Goal: Task Accomplishment & Management: Manage account settings

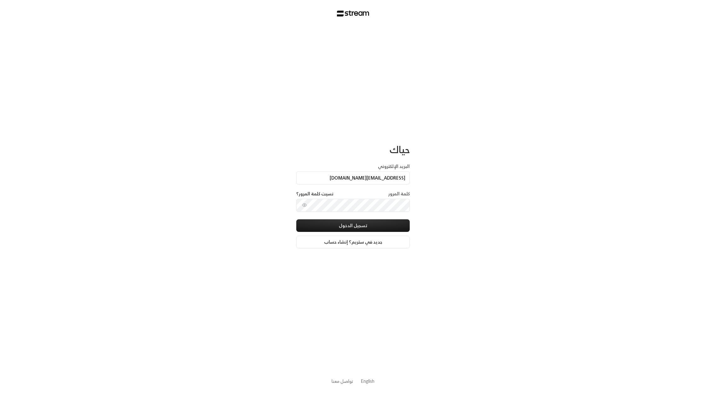
click at [385, 221] on button "تسجيل الدخول" at bounding box center [352, 225] width 113 height 13
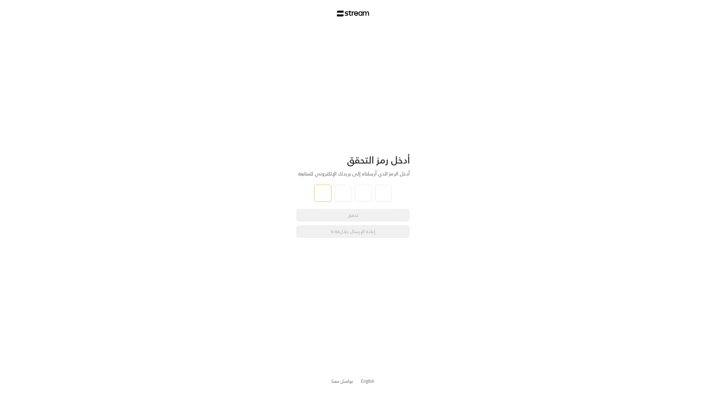
type input "7"
type input "9"
type input "4"
type input "7"
click at [419, 263] on div "أدخل رمز التحقق أدخل الرمز الذي أرسلناه إلى بريدك الإلكتروني للمتابعة 7 9 4 7 ت…" at bounding box center [353, 198] width 706 height 397
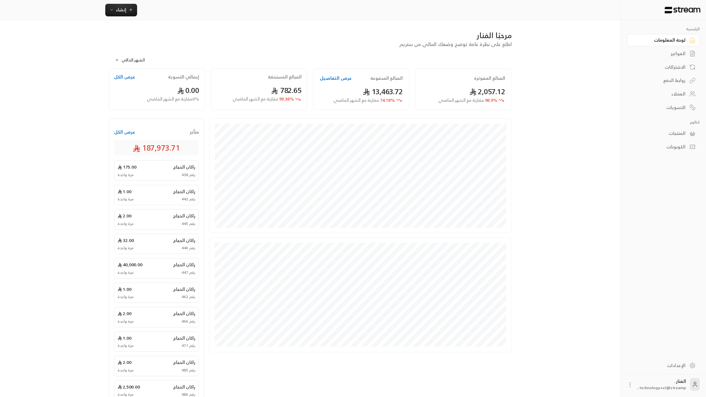
click at [159, 176] on div "رقم 438 مرة واحدة" at bounding box center [156, 174] width 78 height 5
click at [152, 169] on div "راكان الحجاج 175.00" at bounding box center [156, 167] width 78 height 6
click at [684, 370] on link "الإعدادات" at bounding box center [663, 365] width 73 height 12
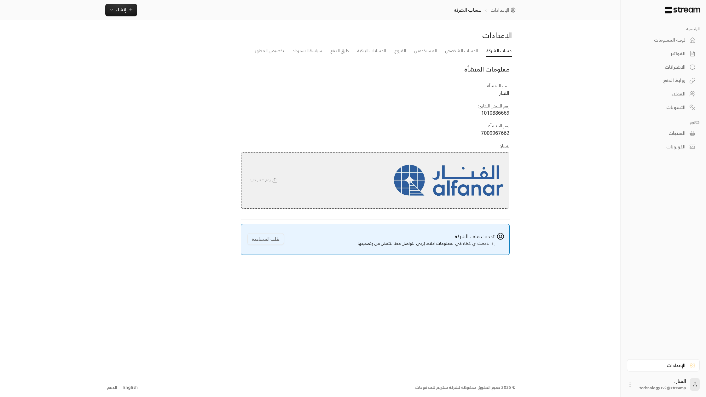
click at [130, 386] on div "English" at bounding box center [130, 387] width 14 height 6
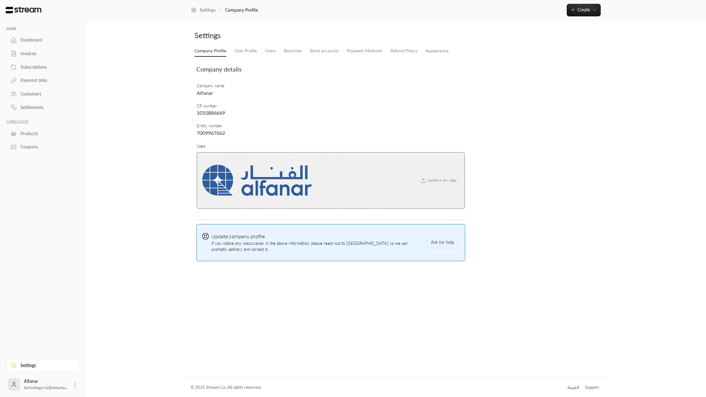
click at [49, 38] on div "Dashboard" at bounding box center [45, 40] width 51 height 6
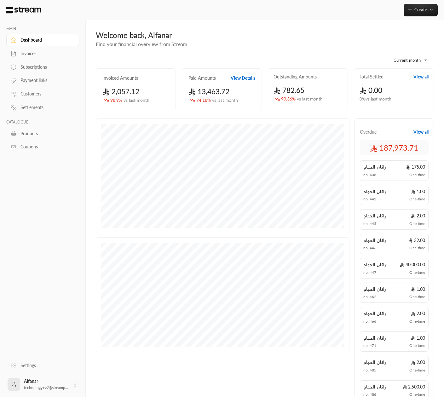
click at [413, 175] on span "One-time" at bounding box center [417, 174] width 16 height 5
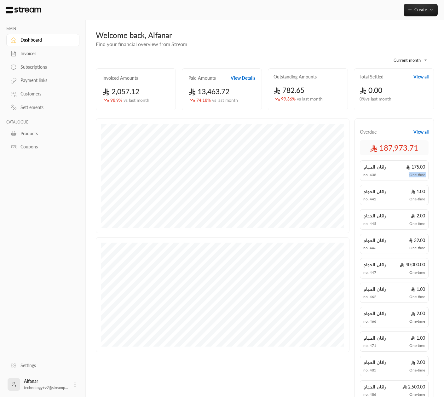
click at [411, 175] on span "One-time" at bounding box center [417, 174] width 16 height 5
click at [410, 200] on span "One-time" at bounding box center [417, 199] width 16 height 5
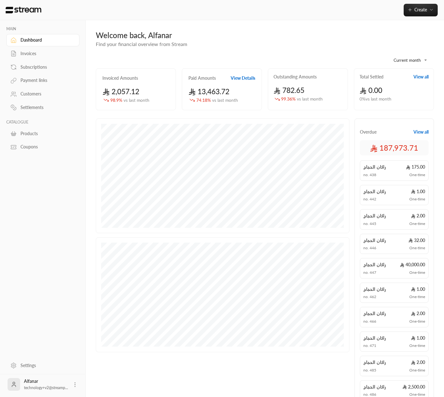
click at [412, 224] on span "One-time" at bounding box center [417, 223] width 16 height 5
click at [415, 166] on span "175.00" at bounding box center [415, 167] width 19 height 6
click at [413, 167] on span "175.00" at bounding box center [415, 167] width 19 height 6
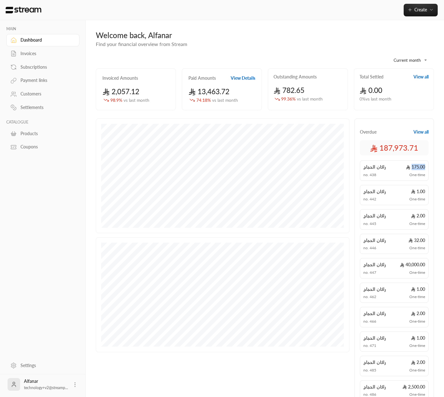
click at [413, 167] on span "175.00" at bounding box center [415, 167] width 19 height 6
click at [419, 198] on span "One-time" at bounding box center [417, 199] width 16 height 5
click at [413, 189] on span "1.00" at bounding box center [418, 191] width 14 height 6
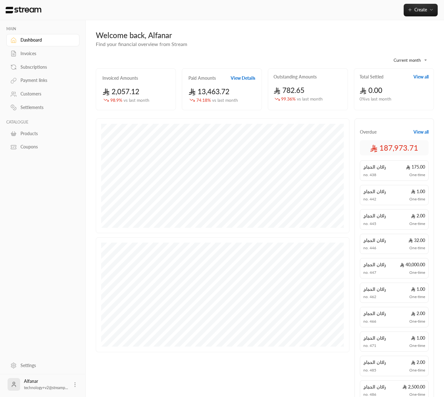
click at [417, 191] on span "1.00" at bounding box center [418, 191] width 14 height 6
click at [417, 192] on span "1.00" at bounding box center [418, 191] width 14 height 6
click at [422, 190] on span "1.00" at bounding box center [418, 191] width 14 height 6
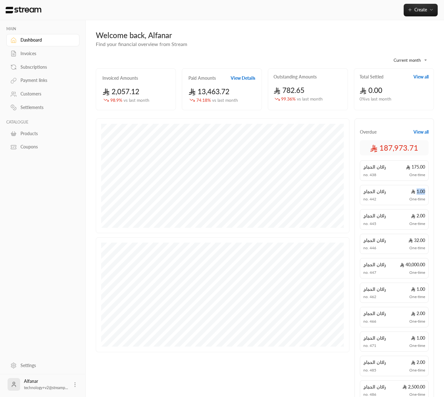
click at [422, 190] on span "1.00" at bounding box center [418, 191] width 14 height 6
click at [420, 198] on span "One-time" at bounding box center [417, 199] width 16 height 5
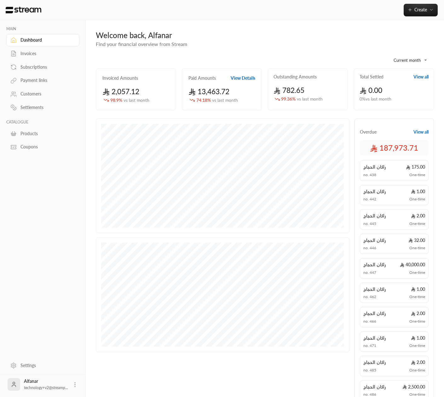
click at [422, 166] on span "175.00" at bounding box center [415, 167] width 19 height 6
click at [415, 175] on span "One-time" at bounding box center [417, 174] width 16 height 5
click at [397, 134] on div "Overdue View all" at bounding box center [394, 132] width 69 height 6
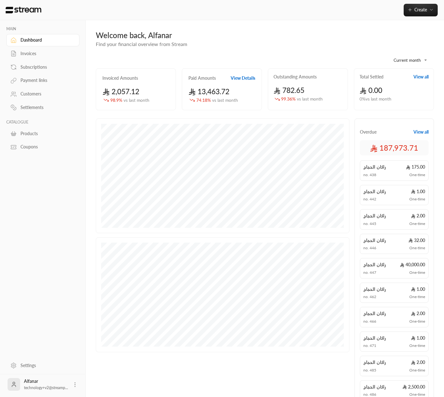
click at [384, 170] on div "[PERSON_NAME] 175.00 no. 438 One-time" at bounding box center [394, 170] width 69 height 20
click at [382, 191] on span "راكان الحجاج" at bounding box center [374, 191] width 23 height 6
drag, startPoint x: 386, startPoint y: 219, endPoint x: 385, endPoint y: 224, distance: 4.8
click at [386, 219] on div "[PERSON_NAME] 2.00 no. 445 One-time" at bounding box center [394, 219] width 69 height 20
click at [385, 260] on div "[PERSON_NAME] 40,000.00 no. 447 One-time" at bounding box center [394, 268] width 69 height 20
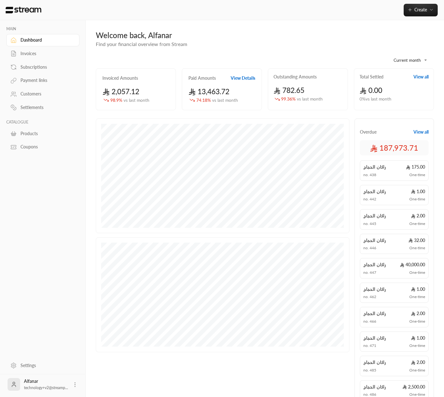
click at [386, 270] on div "no. 447 One-time" at bounding box center [394, 272] width 62 height 5
click at [397, 168] on div "[PERSON_NAME] 175.00" at bounding box center [394, 167] width 62 height 6
click at [289, 83] on div "Outstanding Amounts 782.65 99.36 % vs last month" at bounding box center [308, 89] width 80 height 42
click at [219, 81] on div "Paid Amounts View Details 13,463.72 74.18 % vs last month" at bounding box center [222, 89] width 80 height 42
click at [384, 171] on div "[PERSON_NAME] 175.00 no. 438 One-time" at bounding box center [394, 170] width 69 height 20
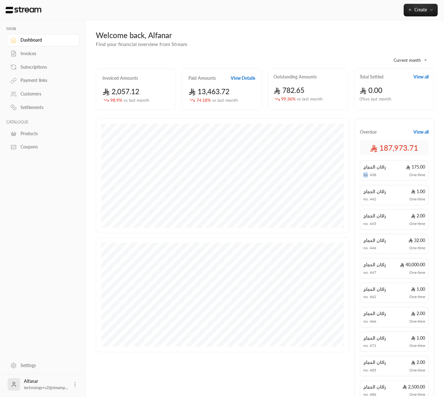
click at [384, 171] on div "[PERSON_NAME] 175.00 no. 438 One-time" at bounding box center [394, 170] width 69 height 20
click at [396, 200] on div "no. 442 One-time" at bounding box center [394, 199] width 62 height 5
click at [389, 218] on div "[PERSON_NAME] 2.00" at bounding box center [394, 216] width 62 height 6
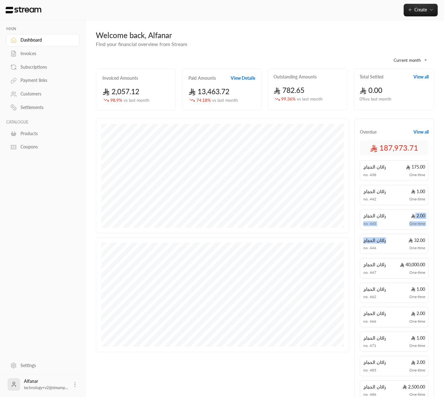
drag, startPoint x: 390, startPoint y: 223, endPoint x: 392, endPoint y: 251, distance: 28.4
click at [392, 247] on div "[PERSON_NAME] 175.00 no. 438 One-time [PERSON_NAME] 1.00 no. 442 One-time [PERS…" at bounding box center [394, 280] width 69 height 240
click at [393, 254] on div "[PERSON_NAME] 32.00 no. 446 One-time" at bounding box center [394, 244] width 69 height 20
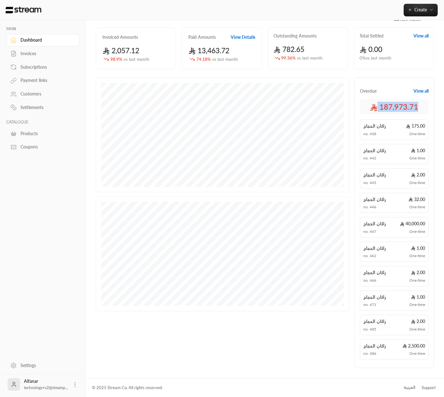
drag, startPoint x: 376, startPoint y: 109, endPoint x: 413, endPoint y: 108, distance: 36.5
click at [419, 104] on div "187,973.71" at bounding box center [394, 106] width 69 height 15
click at [397, 103] on span "187,973.71" at bounding box center [394, 107] width 48 height 10
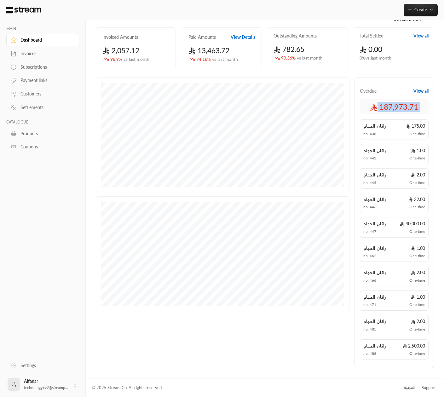
click at [397, 103] on span "187,973.71" at bounding box center [394, 107] width 48 height 10
click at [397, 106] on span "187,973.71" at bounding box center [394, 107] width 48 height 10
click at [411, 135] on span "One-time" at bounding box center [417, 133] width 16 height 5
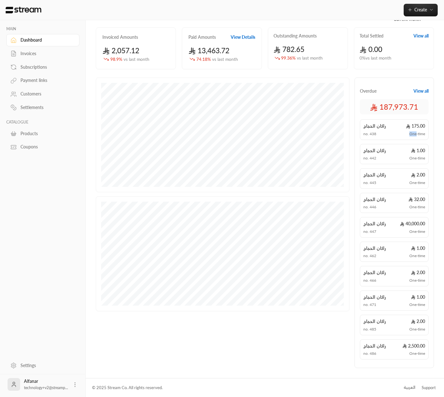
click at [411, 135] on span "One-time" at bounding box center [417, 133] width 16 height 5
click at [417, 155] on div "[PERSON_NAME] 1.00 no. 442 One-time" at bounding box center [394, 154] width 69 height 20
click at [415, 158] on span "One-time" at bounding box center [417, 158] width 16 height 5
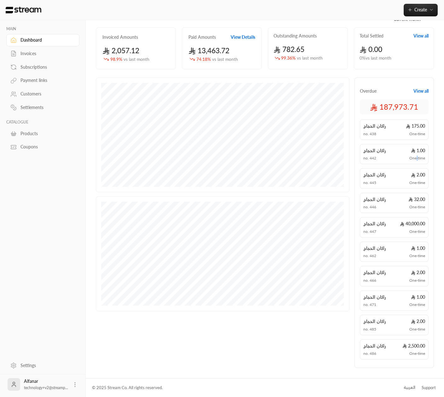
click at [415, 158] on span "One-time" at bounding box center [417, 158] width 16 height 5
click at [415, 155] on div "[PERSON_NAME] 1.00 no. 442 One-time" at bounding box center [394, 154] width 69 height 20
click at [371, 150] on span "راكان الحجاج" at bounding box center [374, 150] width 23 height 6
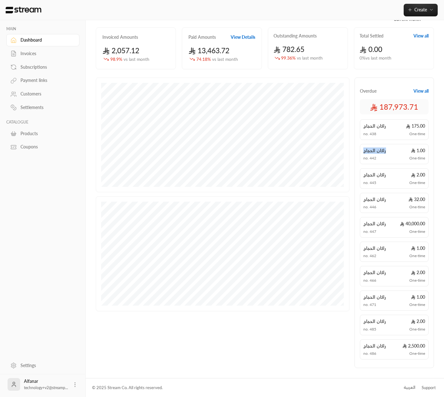
click at [371, 150] on span "راكان الحجاج" at bounding box center [374, 150] width 23 height 6
click at [372, 159] on span "no. 442" at bounding box center [369, 158] width 13 height 5
click at [375, 151] on span "راكان الحجاج" at bounding box center [374, 150] width 23 height 6
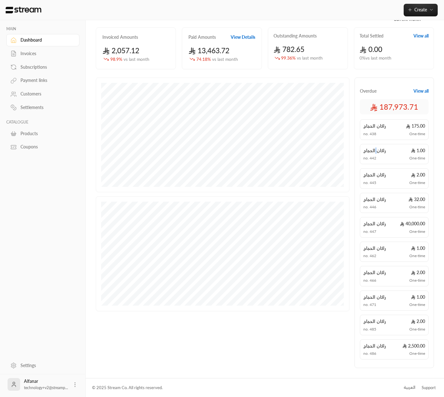
click at [375, 151] on span "راكان الحجاج" at bounding box center [374, 150] width 23 height 6
click at [64, 179] on div "MAIN Dashboard Invoices Subscriptions Payment links Customers Settlements CATAL…" at bounding box center [43, 188] width 86 height 336
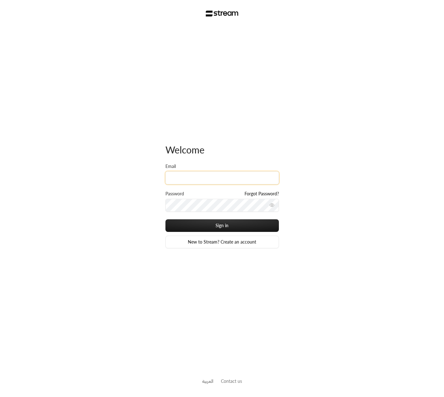
type input "[EMAIL_ADDRESS][DOMAIN_NAME]"
click at [242, 219] on div "Password Forgot Password?" at bounding box center [221, 205] width 113 height 29
click at [242, 221] on button "Sign in" at bounding box center [221, 225] width 113 height 13
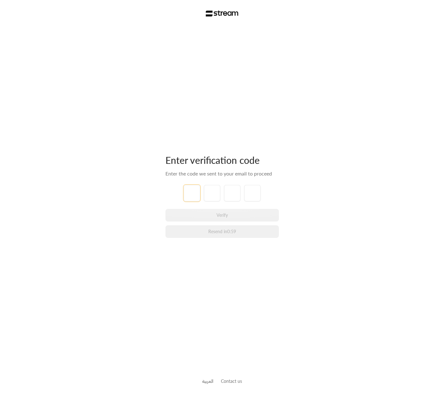
type input "1"
type input "2"
type input "3"
type input "4"
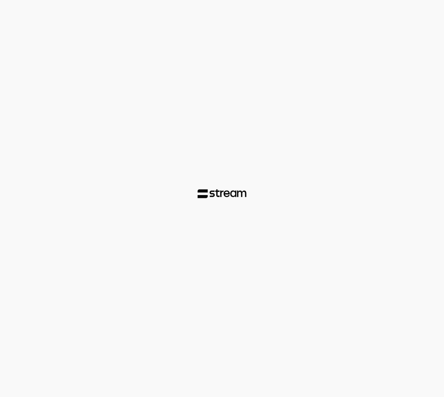
click at [316, 221] on div at bounding box center [222, 198] width 444 height 397
